Goal: Navigation & Orientation: Find specific page/section

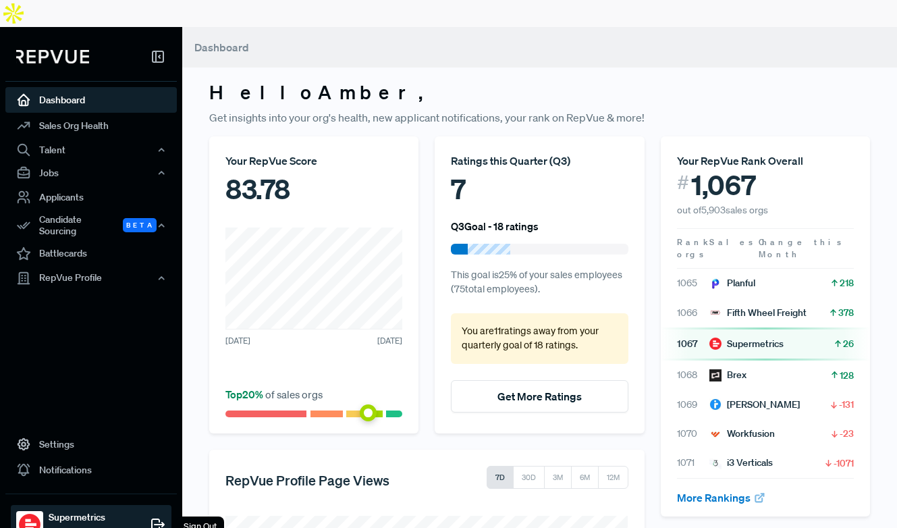
click at [161, 516] on icon at bounding box center [158, 524] width 16 height 16
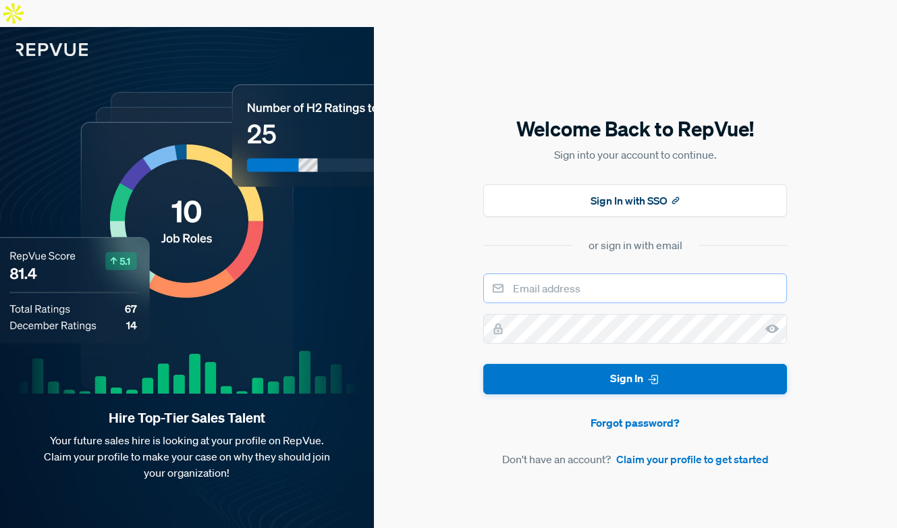
click at [578, 273] on input "email" at bounding box center [635, 288] width 304 height 30
click at [483, 364] on button "Sign In" at bounding box center [635, 379] width 304 height 30
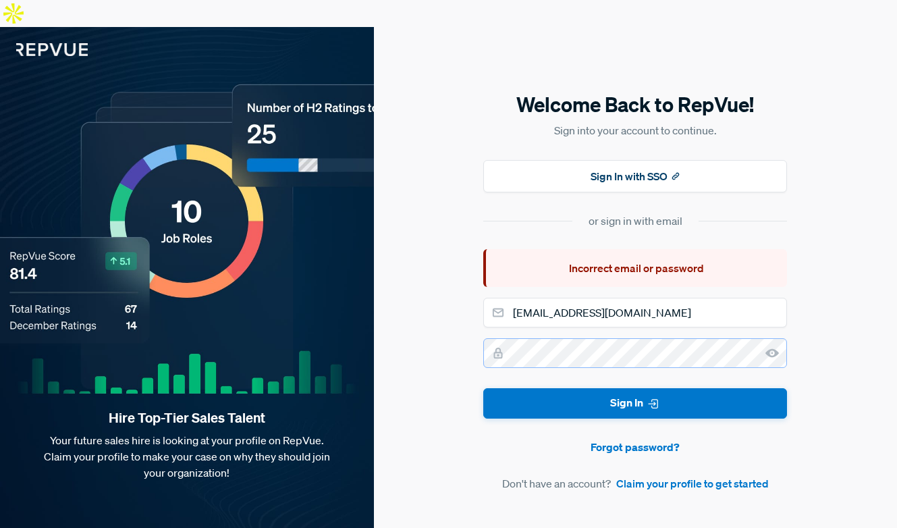
click at [474, 325] on div "Welcome Back to RepVue! Sign into your account to continue. Sign In with SSO or…" at bounding box center [635, 291] width 523 height 528
click at [483, 388] on button "Sign In" at bounding box center [635, 403] width 304 height 30
drag, startPoint x: 545, startPoint y: 287, endPoint x: 472, endPoint y: 281, distance: 73.1
click at [472, 281] on div "Welcome Back to RepVue! Sign into your account to continue. Sign In with SSO or…" at bounding box center [635, 291] width 523 height 528
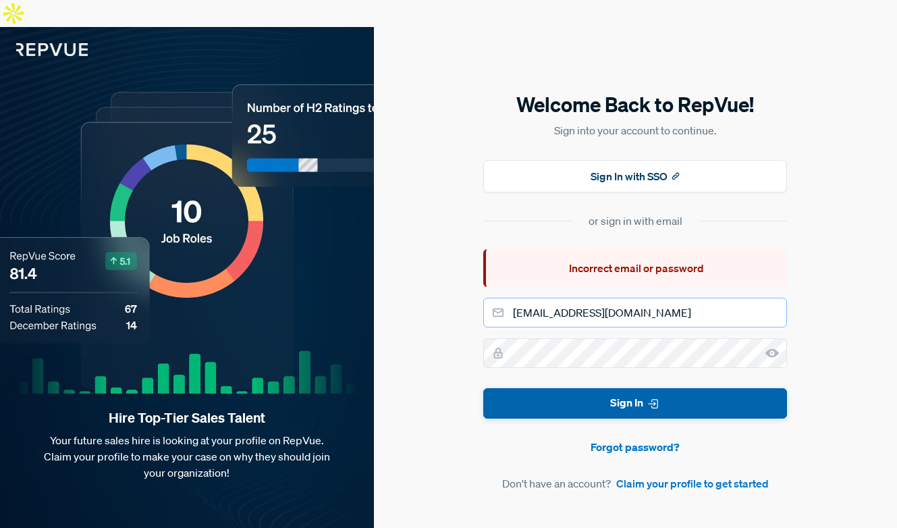
type input "[EMAIL_ADDRESS][DOMAIN_NAME]"
click at [621, 388] on button "Sign In" at bounding box center [635, 403] width 304 height 30
click at [562, 388] on button "Sign In" at bounding box center [635, 403] width 304 height 30
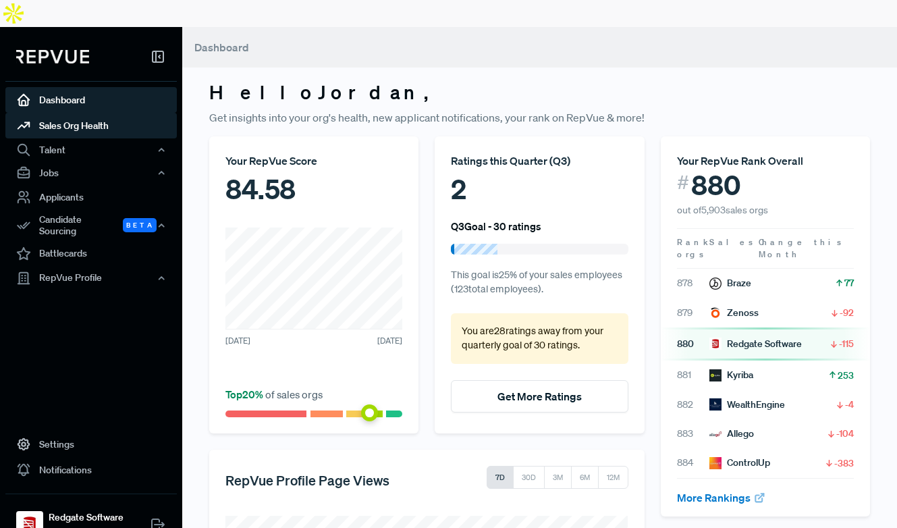
click at [74, 113] on link "Sales Org Health" at bounding box center [90, 126] width 171 height 26
